Goal: Task Accomplishment & Management: Use online tool/utility

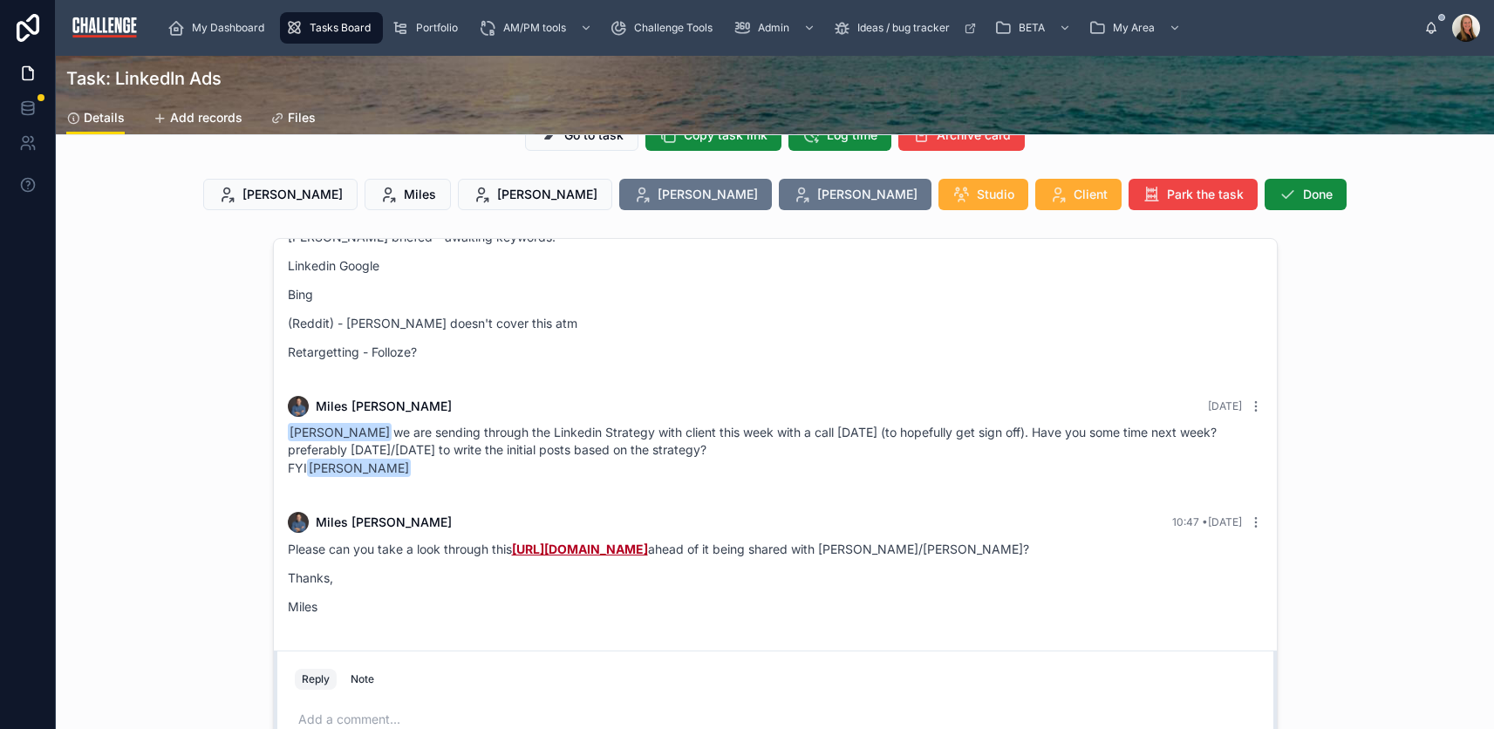
scroll to position [88, 0]
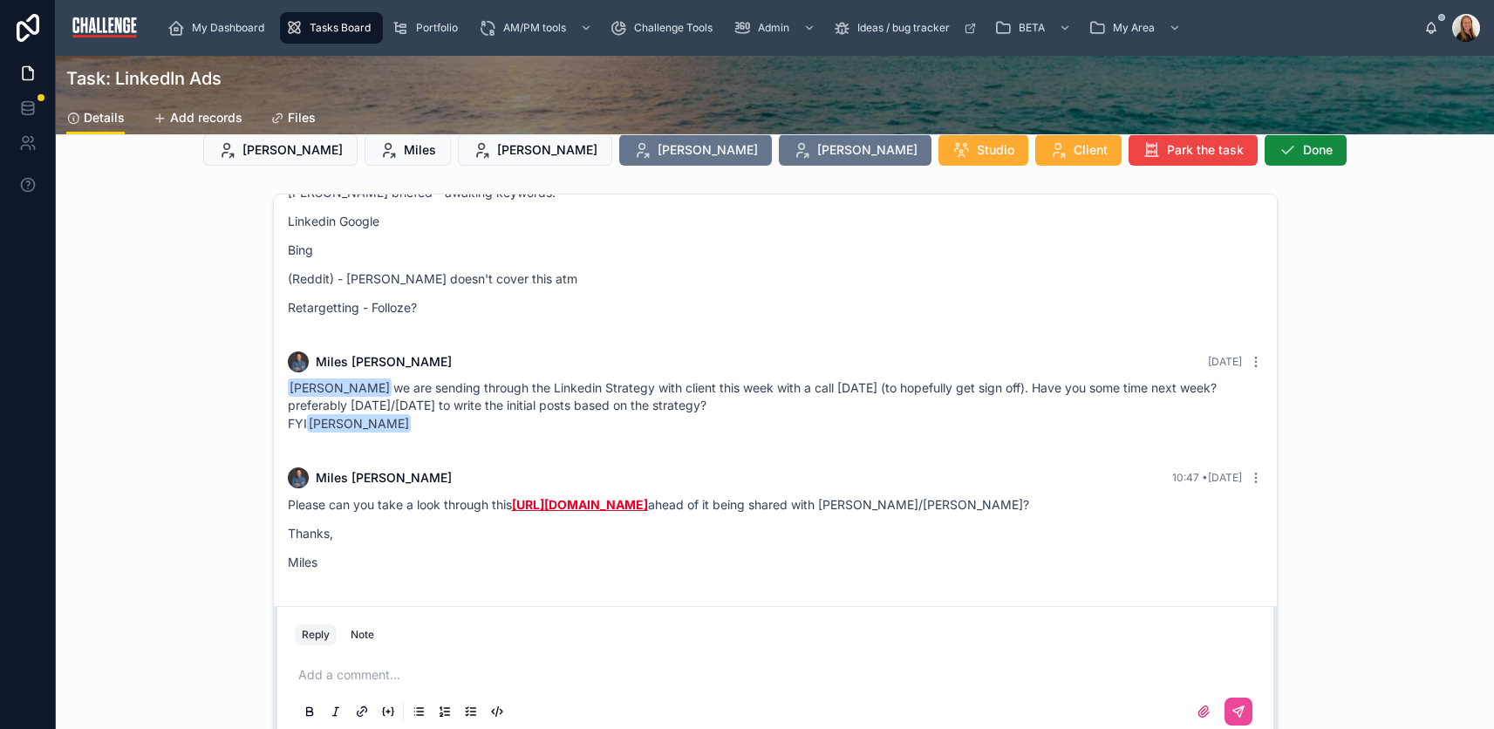
click at [648, 497] on link "[URL][DOMAIN_NAME]" at bounding box center [580, 504] width 136 height 15
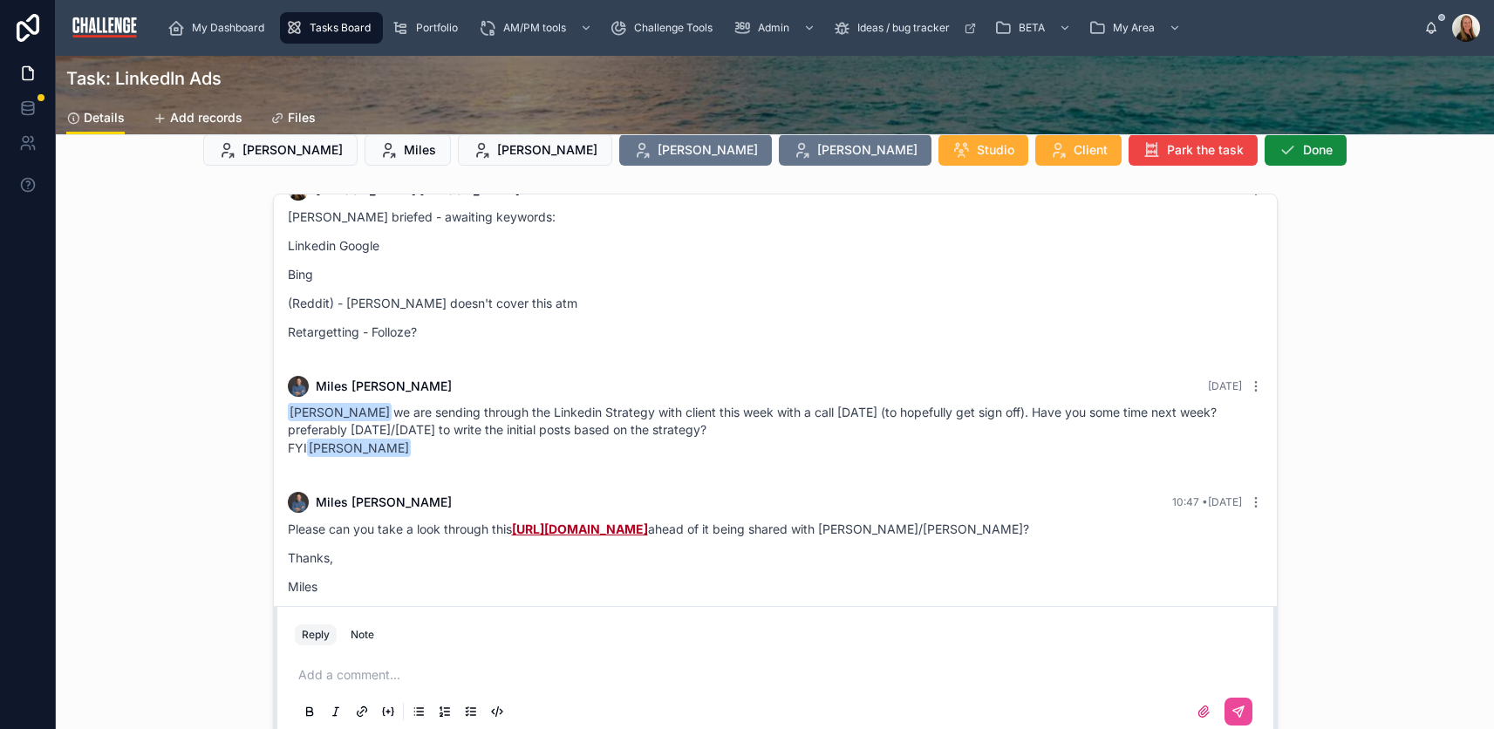
scroll to position [0, 0]
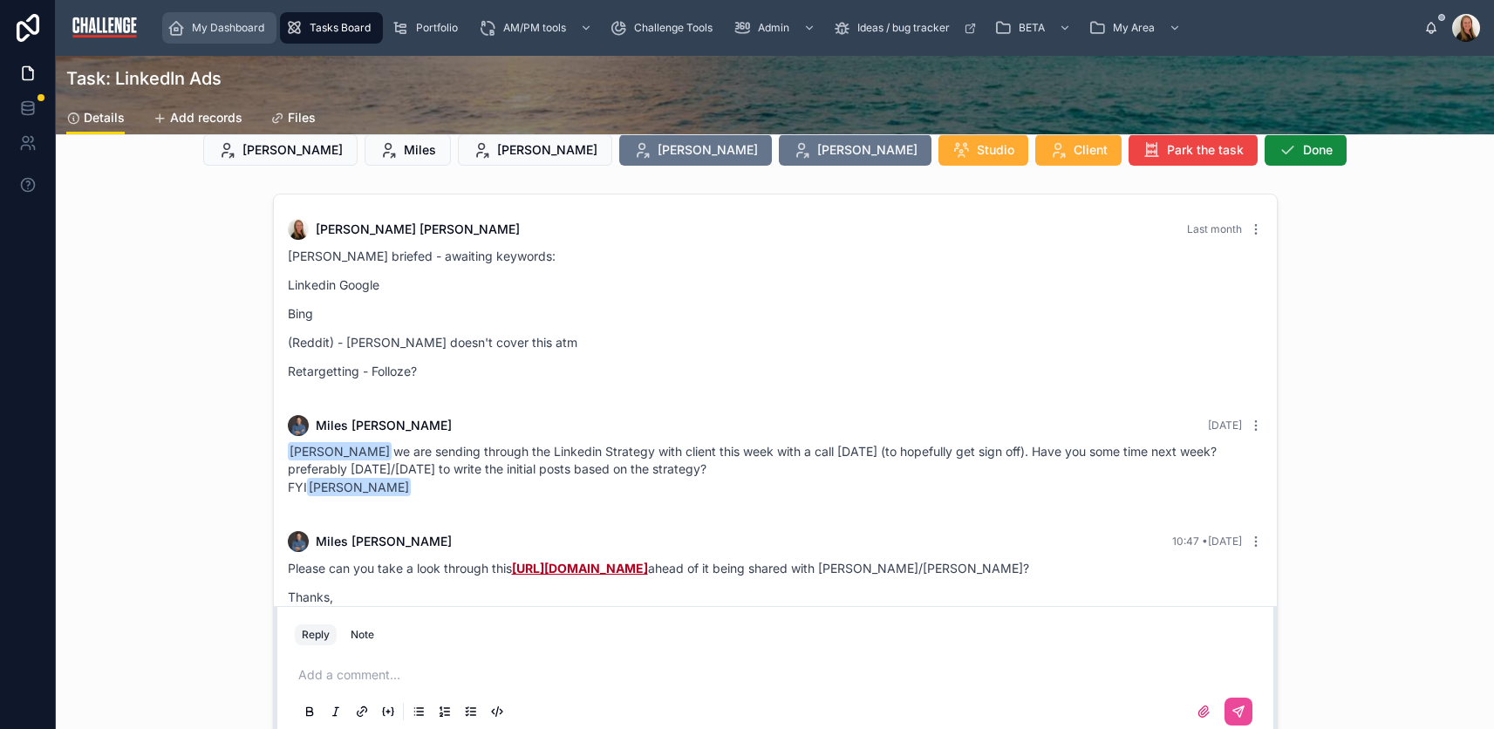
click at [253, 22] on span "My Dashboard" at bounding box center [228, 28] width 72 height 14
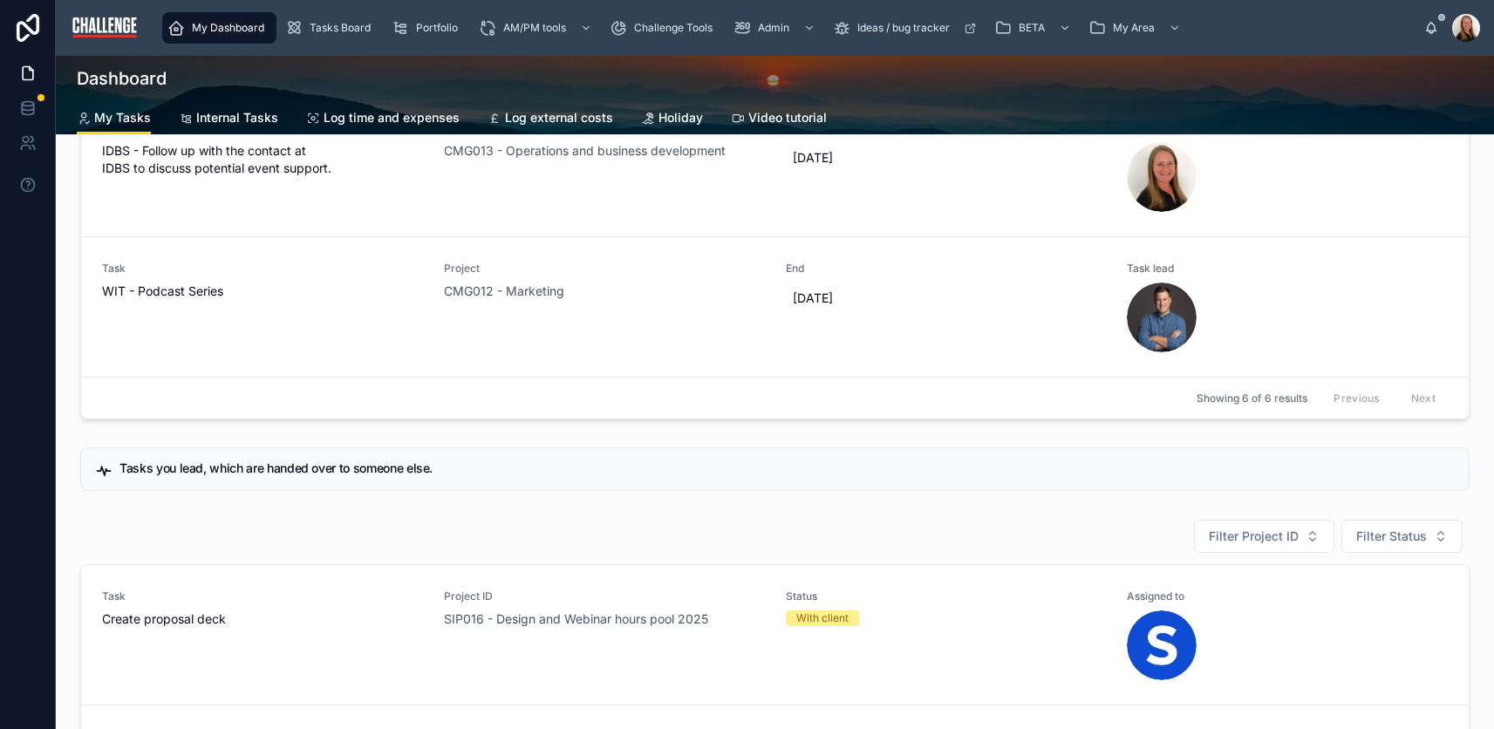
scroll to position [379, 0]
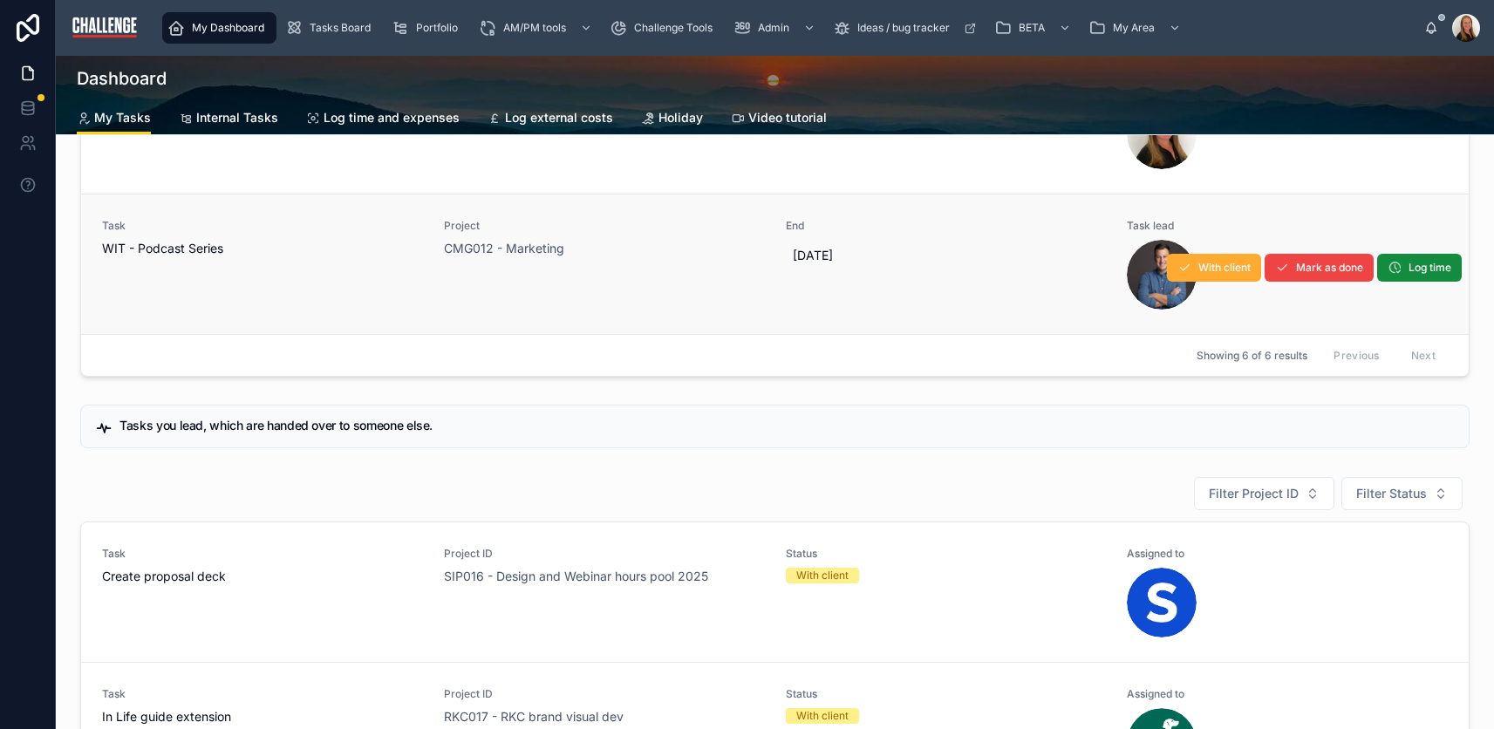
click at [378, 263] on div "Task WIT - Podcast Series" at bounding box center [262, 264] width 321 height 91
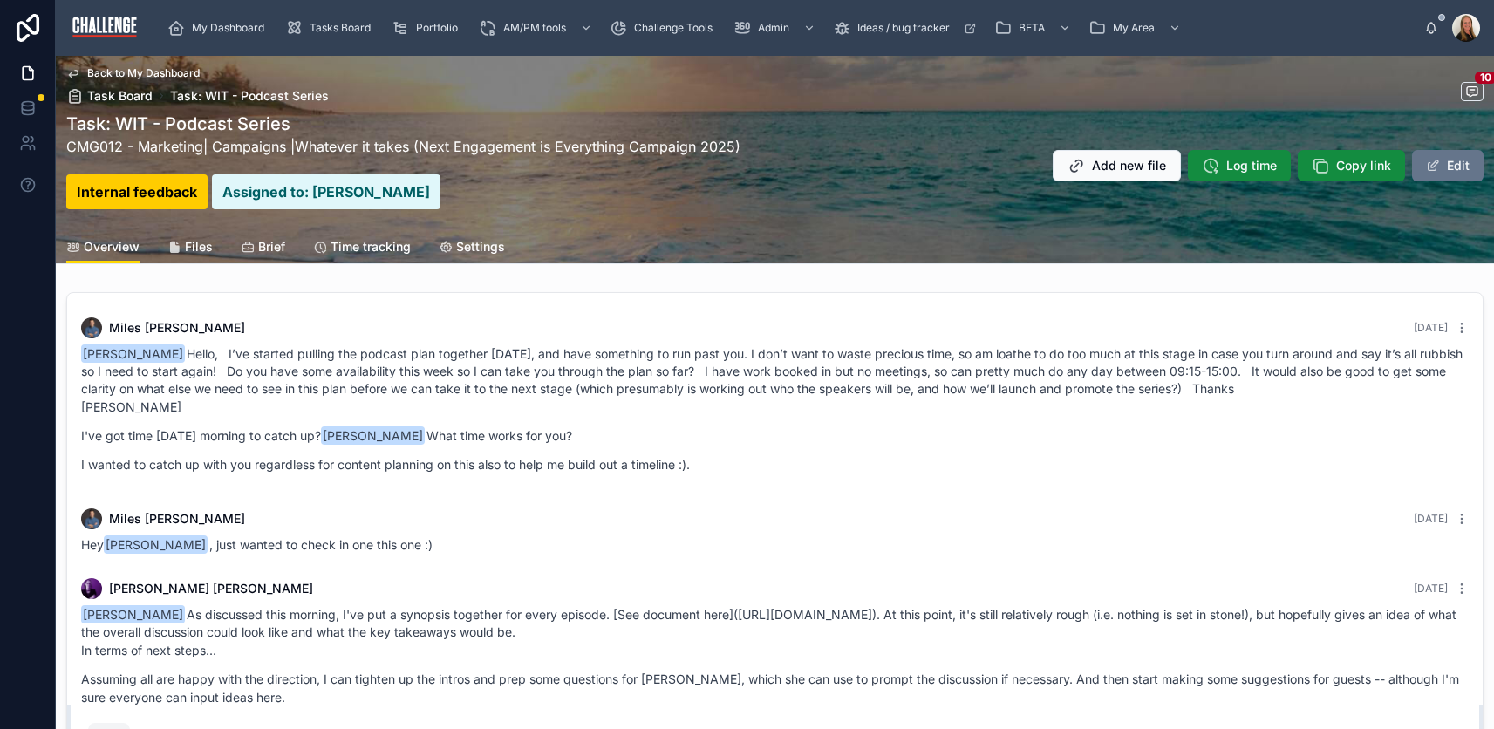
scroll to position [1120, 0]
